Goal: Find specific fact: Find contact information

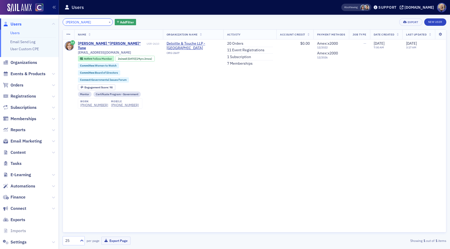
drag, startPoint x: 86, startPoint y: 22, endPoint x: 59, endPoint y: 21, distance: 27.1
click at [58, 21] on div "Users Users Email Send Log User Custom CPE Organizations Events & Products Orde…" at bounding box center [225, 124] width 450 height 249
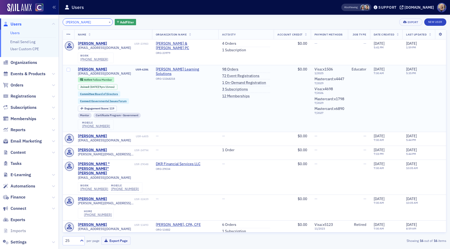
type input "[PERSON_NAME]"
drag, startPoint x: 113, startPoint y: 70, endPoint x: 77, endPoint y: 69, distance: 35.6
click at [77, 69] on td "[PERSON_NAME] USR-6286 [EMAIL_ADDRESS][DOMAIN_NAME] Active Fellow Member Joined…" at bounding box center [113, 98] width 78 height 67
copy div "[PERSON_NAME]"
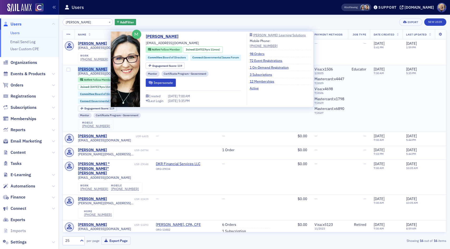
click at [87, 69] on div "[PERSON_NAME]" at bounding box center [92, 69] width 29 height 5
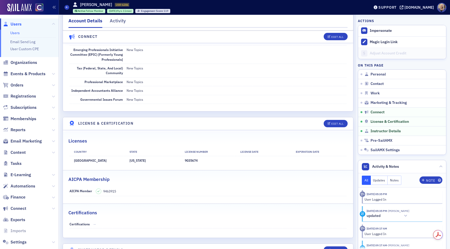
scroll to position [963, 0]
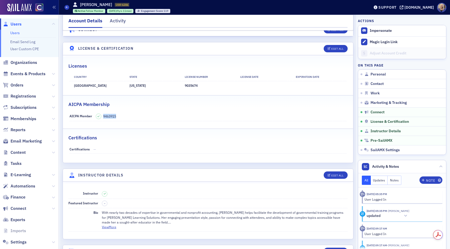
drag, startPoint x: 119, startPoint y: 116, endPoint x: 104, endPoint y: 116, distance: 15.3
click at [104, 116] on dd "9463915" at bounding box center [221, 116] width 251 height 9
copy span "9463915"
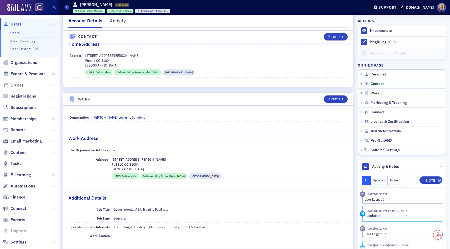
scroll to position [282, 0]
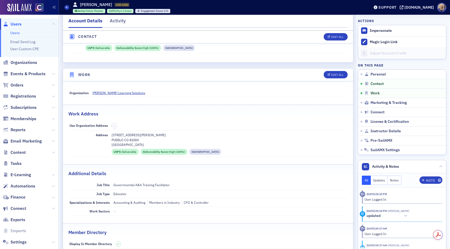
click at [112, 135] on p "[STREET_ADDRESS][PERSON_NAME]" at bounding box center [230, 135] width 236 height 5
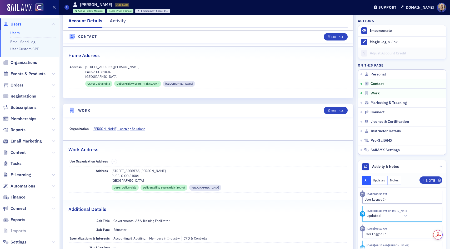
scroll to position [201, 0]
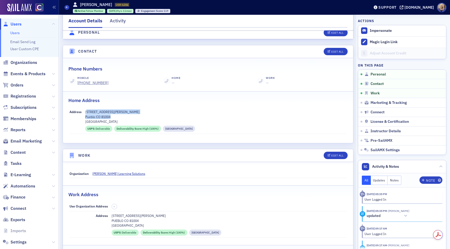
drag, startPoint x: 86, startPoint y: 112, endPoint x: 111, endPoint y: 116, distance: 25.0
click at [111, 116] on div "[STREET_ADDRESS][PERSON_NAME]" at bounding box center [216, 117] width 262 height 14
click at [91, 115] on p "Pueblo CO 81004" at bounding box center [216, 117] width 262 height 5
drag, startPoint x: 86, startPoint y: 112, endPoint x: 118, endPoint y: 117, distance: 32.6
click at [118, 117] on div "[STREET_ADDRESS][PERSON_NAME]" at bounding box center [216, 117] width 262 height 14
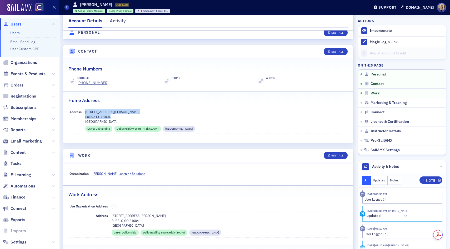
copy div "[STREET_ADDRESS][PERSON_NAME]"
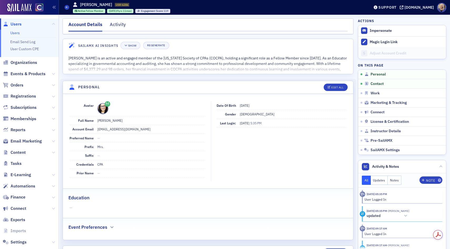
drag, startPoint x: 150, startPoint y: 130, endPoint x: 97, endPoint y: 131, distance: 52.2
click at [97, 131] on dd "[EMAIL_ADDRESS][DOMAIN_NAME]" at bounding box center [151, 129] width 108 height 8
copy dd "[EMAIL_ADDRESS][DOMAIN_NAME]"
